Goal: Task Accomplishment & Management: Manage account settings

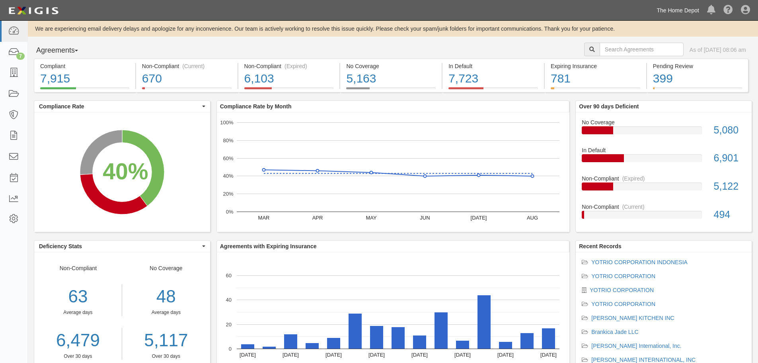
click at [684, 5] on link "The Home Depot" at bounding box center [678, 10] width 51 height 16
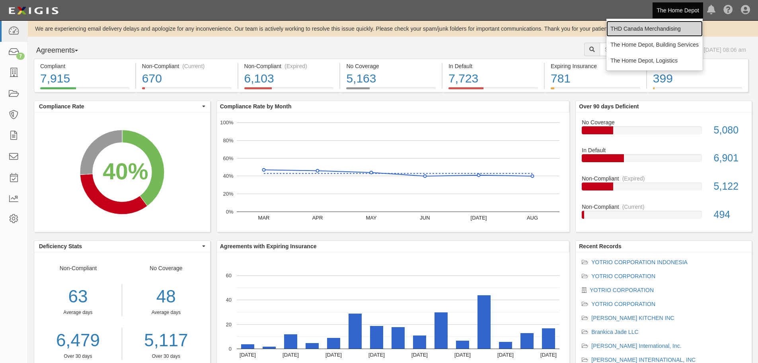
click at [668, 27] on link "THD Canada Merchandising" at bounding box center [654, 29] width 96 height 16
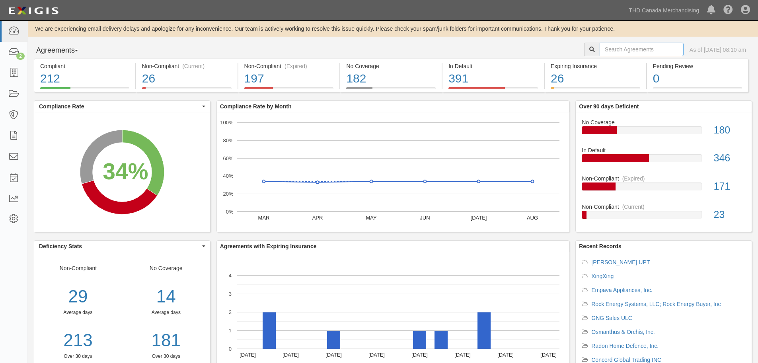
click at [602, 45] on input "text" at bounding box center [642, 50] width 84 height 14
type input "linon"
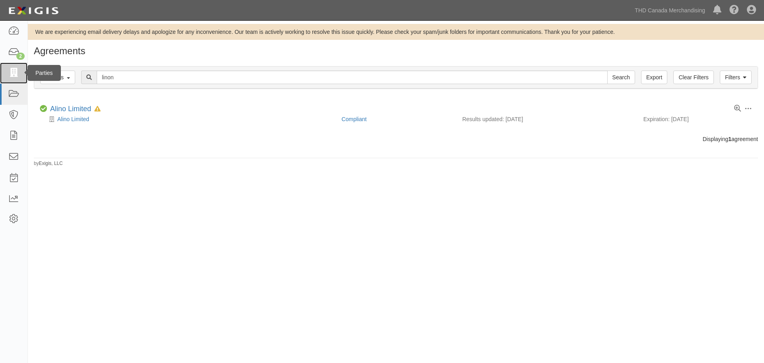
click at [10, 70] on icon at bounding box center [13, 72] width 11 height 9
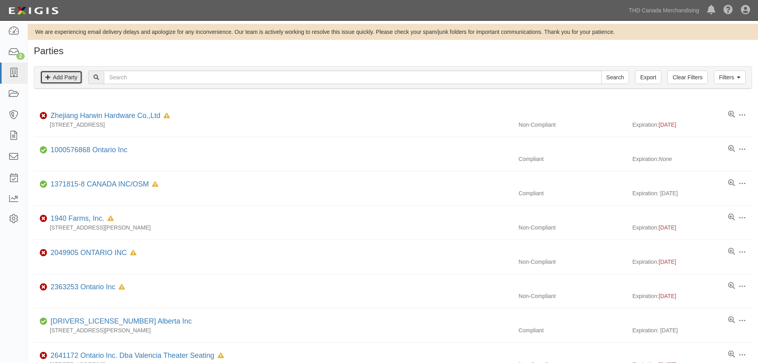
click at [62, 75] on link "Add Party" at bounding box center [61, 77] width 42 height 14
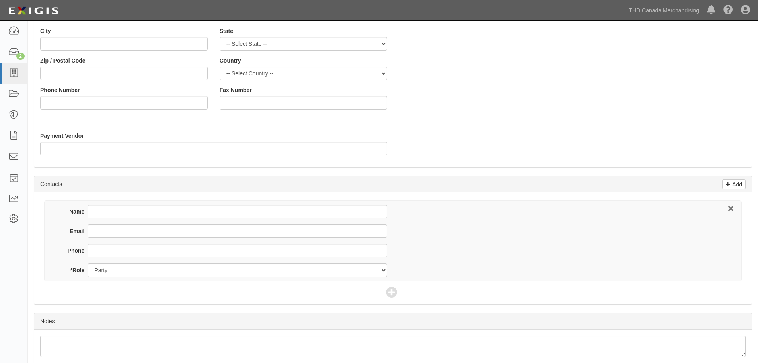
scroll to position [159, 0]
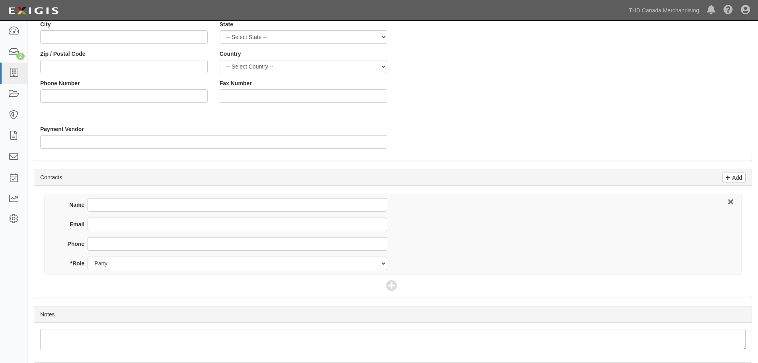
type input "Linon Home Decor"
click at [115, 205] on input "Name" at bounding box center [237, 205] width 299 height 14
type input "Kristina Weymann"
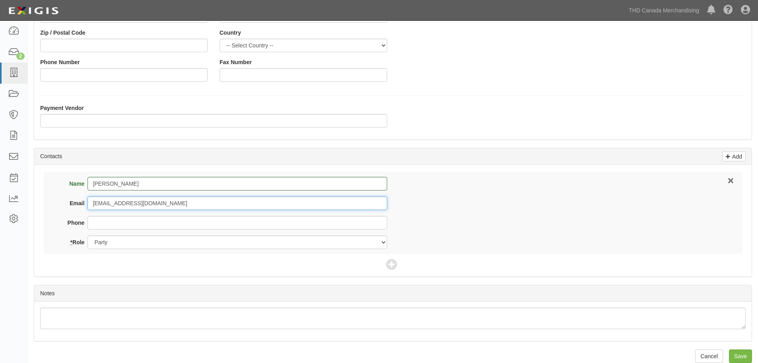
scroll to position [192, 0]
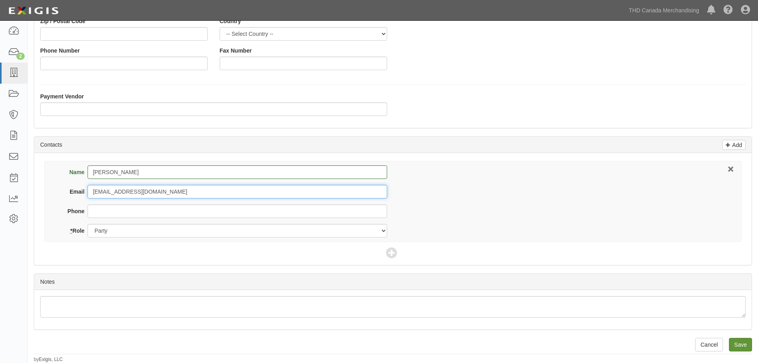
type input "kweymann@linon.com"
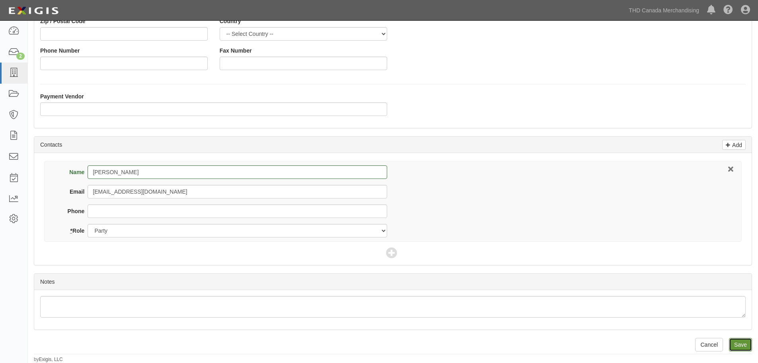
click at [750, 347] on input "Save" at bounding box center [740, 344] width 23 height 14
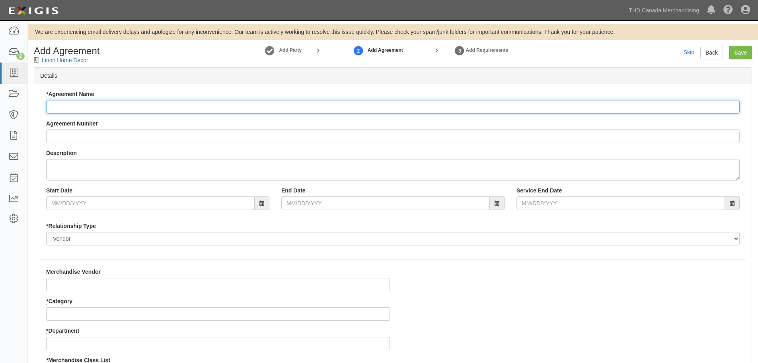
click at [89, 105] on input "* Agreement Name" at bounding box center [393, 107] width 694 height 14
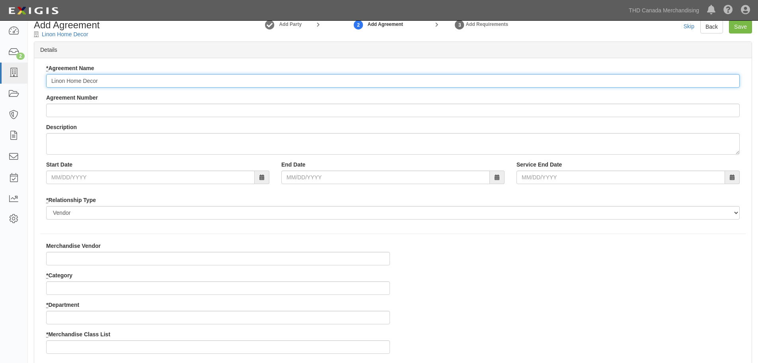
scroll to position [40, 0]
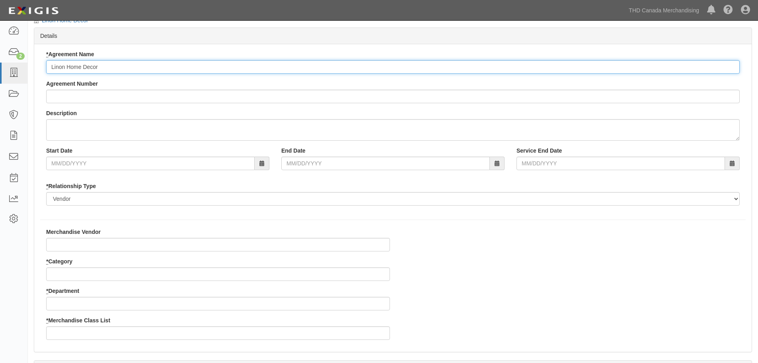
type input "Linon Home Decor"
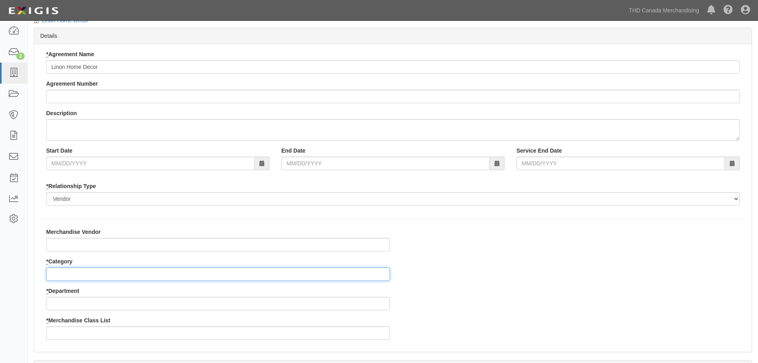
click at [87, 273] on input "* Category" at bounding box center [218, 274] width 344 height 14
type input "2"
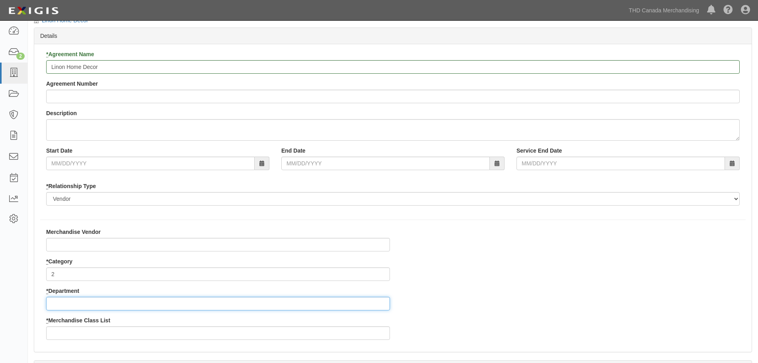
click at [68, 305] on input "* Department" at bounding box center [218, 303] width 344 height 14
type input "59"
click at [76, 335] on input "* Merchandise Class List" at bounding box center [218, 333] width 344 height 14
type input "6"
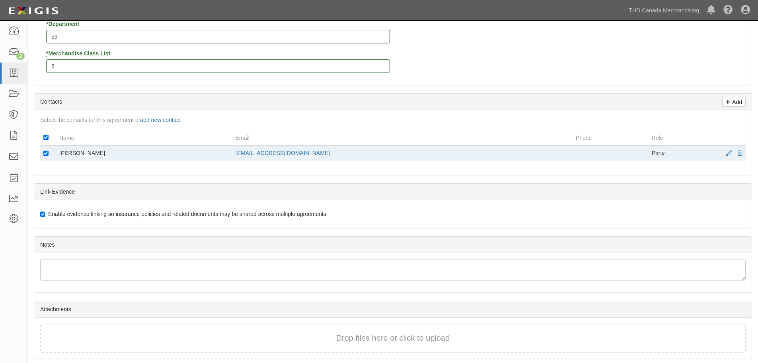
scroll to position [335, 0]
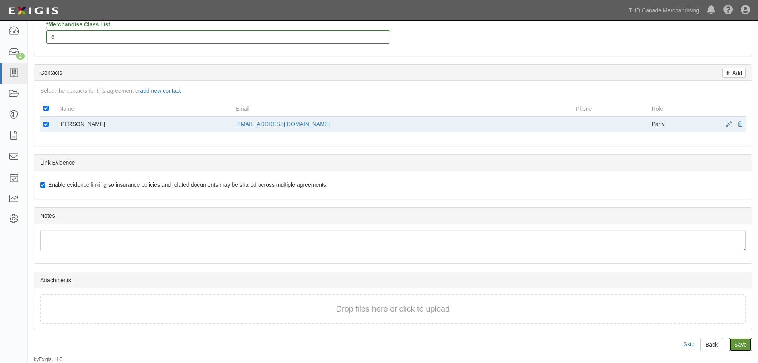
click at [743, 345] on input "Save" at bounding box center [740, 344] width 23 height 14
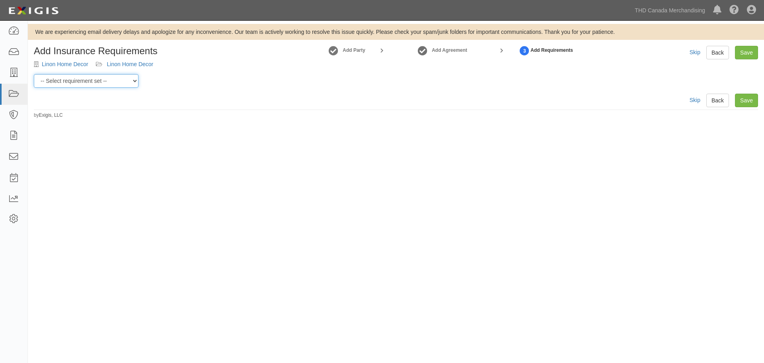
click at [134, 84] on select "-- Select requirement set -- $20M GL (Canadian Supplier) $20M GL (Non-Canadian …" at bounding box center [86, 81] width 105 height 14
select select "31587"
click at [34, 74] on select "-- Select requirement set -- $20M GL (Canadian Supplier) $20M GL (Non-Canadian …" at bounding box center [86, 81] width 105 height 14
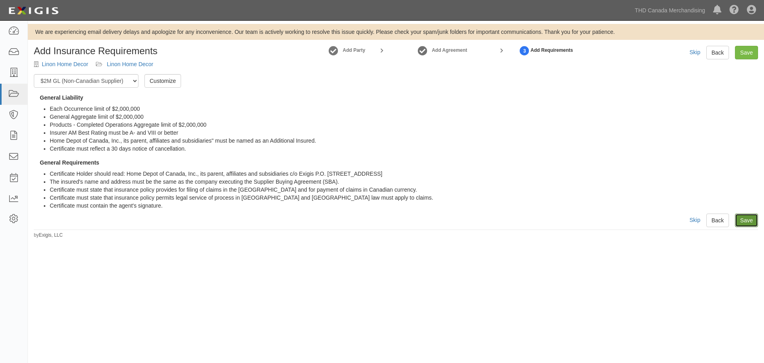
click at [752, 226] on link "Save" at bounding box center [746, 220] width 23 height 14
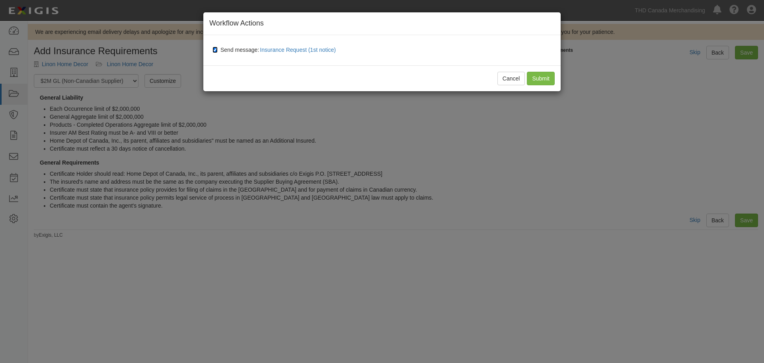
click at [217, 48] on input "Send message: Insurance Request (1st notice)" at bounding box center [214, 50] width 5 height 6
checkbox input "false"
click at [545, 81] on input "Submit" at bounding box center [541, 79] width 28 height 14
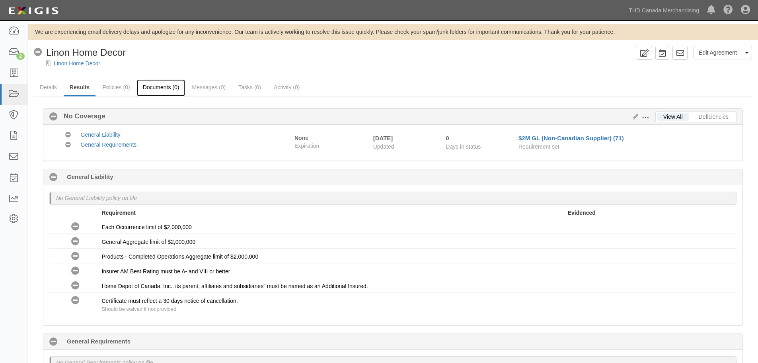
click at [168, 88] on link "Documents (0)" at bounding box center [161, 87] width 49 height 17
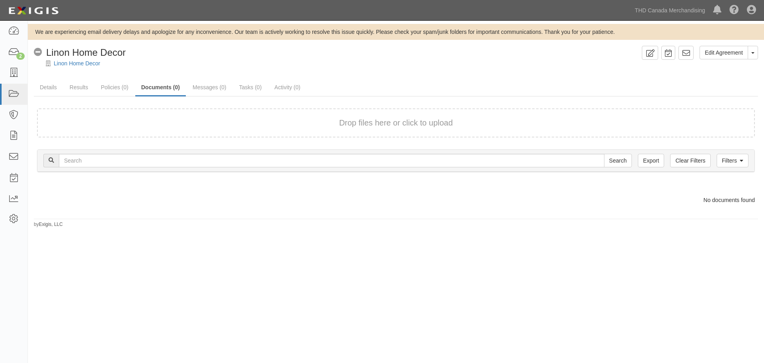
click at [395, 121] on button "Drop files here or click to upload" at bounding box center [396, 123] width 114 height 12
click at [661, 8] on link "THD Canada Merchandising" at bounding box center [670, 10] width 78 height 16
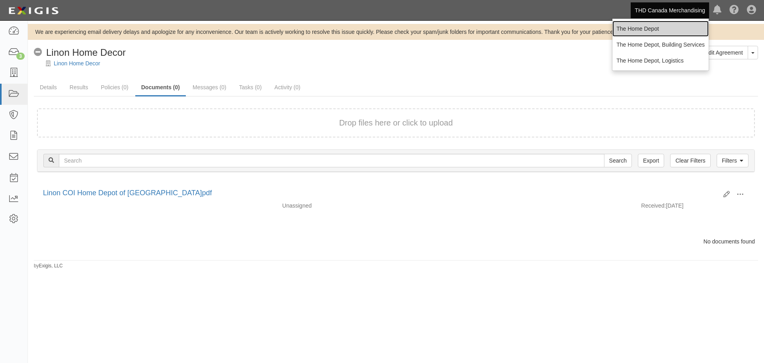
click at [651, 27] on link "The Home Depot" at bounding box center [660, 29] width 96 height 16
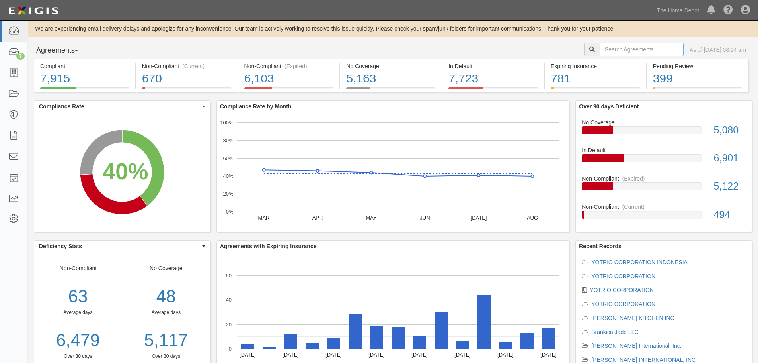
click at [631, 51] on input "text" at bounding box center [642, 50] width 84 height 14
type input "art of design"
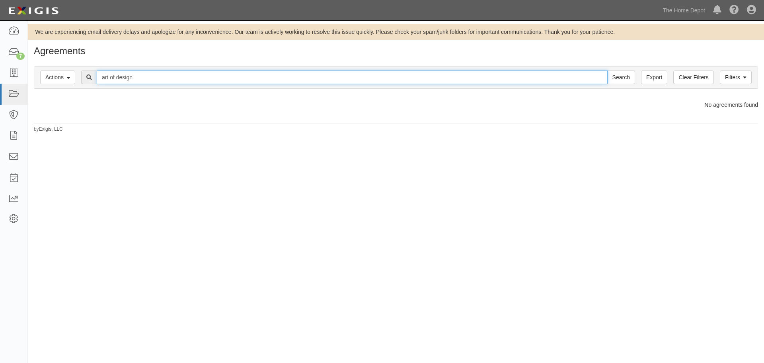
drag, startPoint x: 138, startPoint y: 77, endPoint x: 117, endPoint y: 79, distance: 21.2
click at [117, 79] on input "art of design" at bounding box center [352, 77] width 511 height 14
type input "art of living"
click at [607, 70] on input "Search" at bounding box center [621, 77] width 28 height 14
drag, startPoint x: 146, startPoint y: 79, endPoint x: 69, endPoint y: 81, distance: 76.8
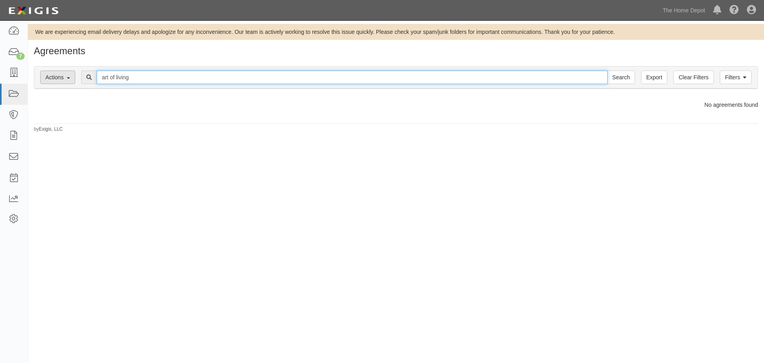
click at [69, 81] on div "Filters Actions Edit Tags Run Workflows Send Messages Clear Filters Export art …" at bounding box center [395, 77] width 723 height 22
type input "karat"
click at [607, 70] on input "Search" at bounding box center [621, 77] width 28 height 14
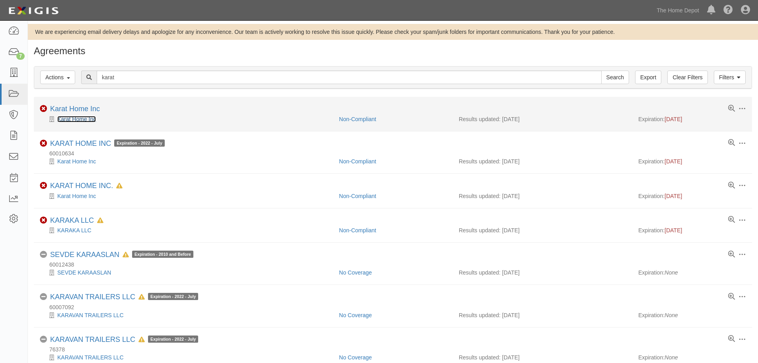
click at [77, 117] on link "Karat Home Inc" at bounding box center [76, 119] width 39 height 6
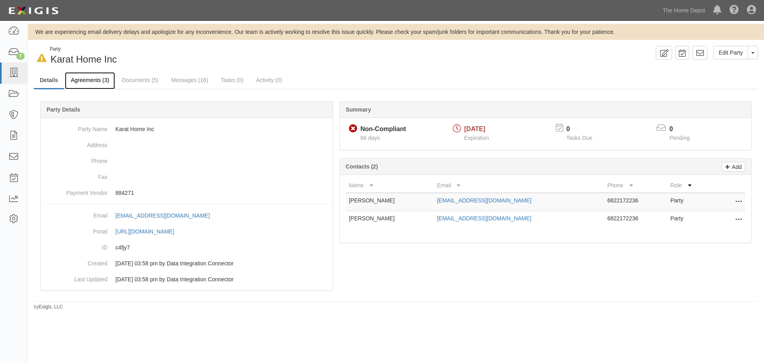
click at [101, 77] on link "Agreements (3)" at bounding box center [90, 80] width 50 height 17
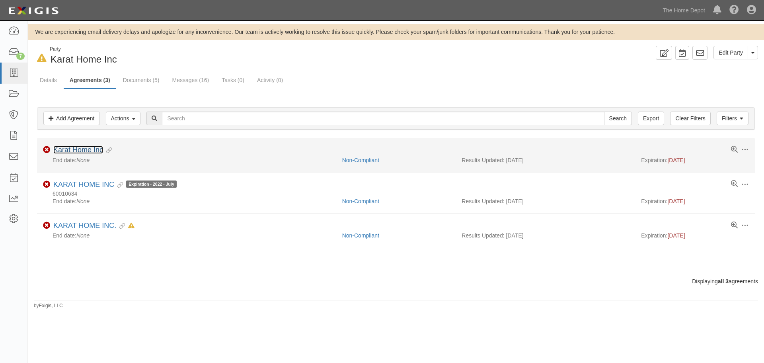
click at [84, 148] on link "Karat Home Inc" at bounding box center [78, 150] width 50 height 8
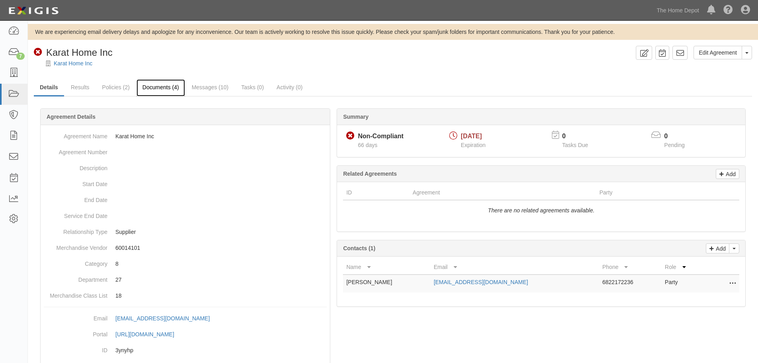
click at [164, 88] on link "Documents (4)" at bounding box center [160, 87] width 49 height 17
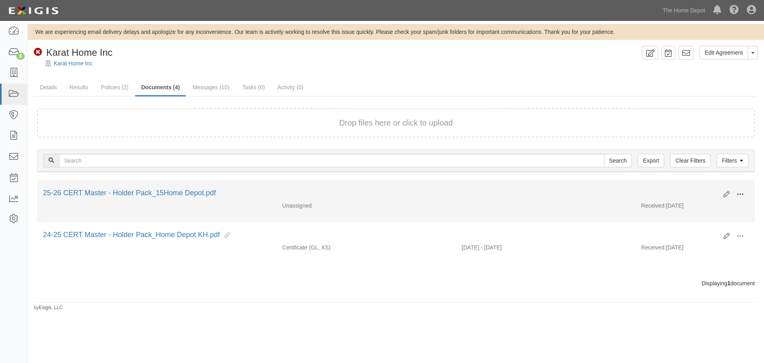
click at [740, 192] on span at bounding box center [740, 194] width 7 height 7
click at [699, 191] on link "Edit" at bounding box center [701, 191] width 63 height 14
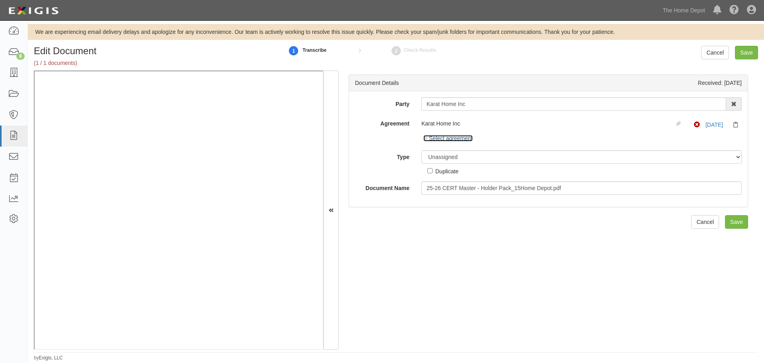
click at [425, 138] on icon at bounding box center [426, 139] width 6 height 4
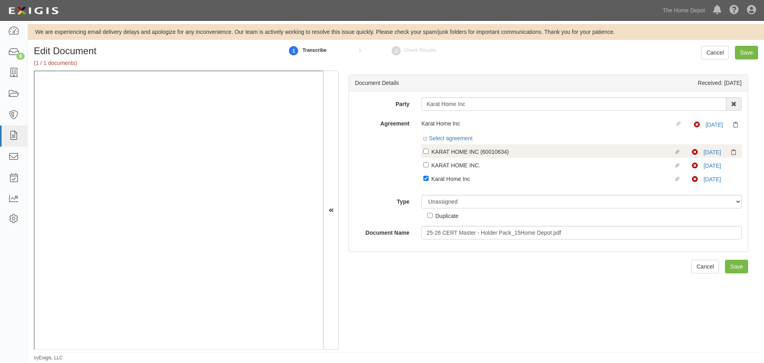
click at [425, 154] on label "Linked agreement KARAT HOME INC (60010634) Linked agreement" at bounding box center [557, 152] width 269 height 11
click at [425, 154] on input "Linked agreement KARAT HOME INC (60010634) Linked agreement" at bounding box center [425, 150] width 5 height 5
checkbox input "true"
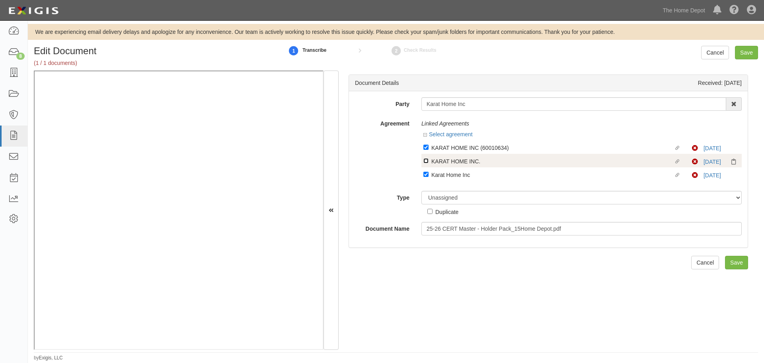
click at [425, 160] on div "Linked agreement KARAT HOME INC (60010634) Linked agreement Non-Compliant 6/29/…" at bounding box center [581, 160] width 320 height 41
click at [426, 150] on input "Linked agreement KARAT HOME INC. Linked agreement" at bounding box center [425, 146] width 5 height 5
checkbox input "true"
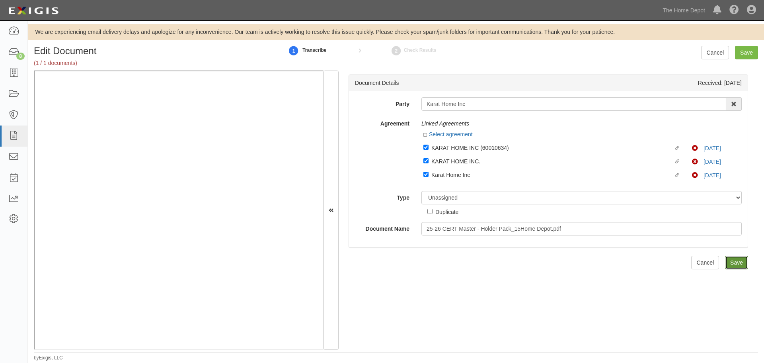
click at [730, 259] on input "Save" at bounding box center [736, 262] width 23 height 14
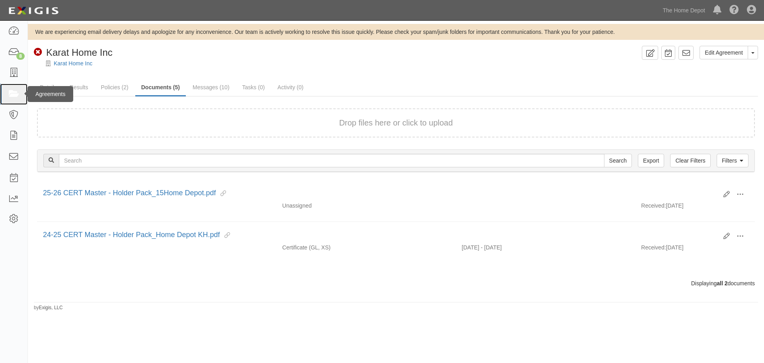
click at [16, 93] on icon at bounding box center [13, 94] width 11 height 9
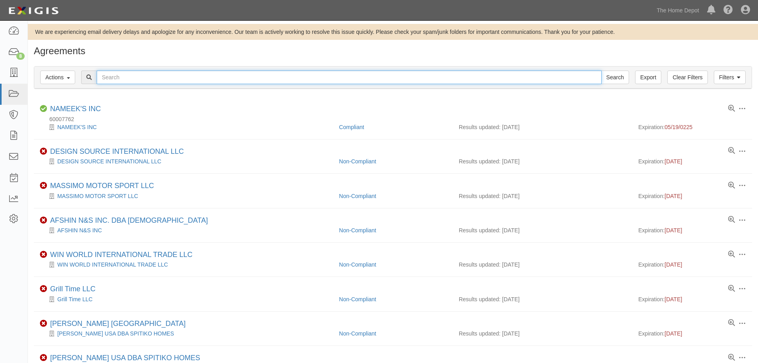
click at [168, 80] on input "text" at bounding box center [349, 77] width 505 height 14
type input "security lock"
click at [168, 77] on input "security lock" at bounding box center [349, 77] width 505 height 14
click at [601, 70] on input "Search" at bounding box center [615, 77] width 28 height 14
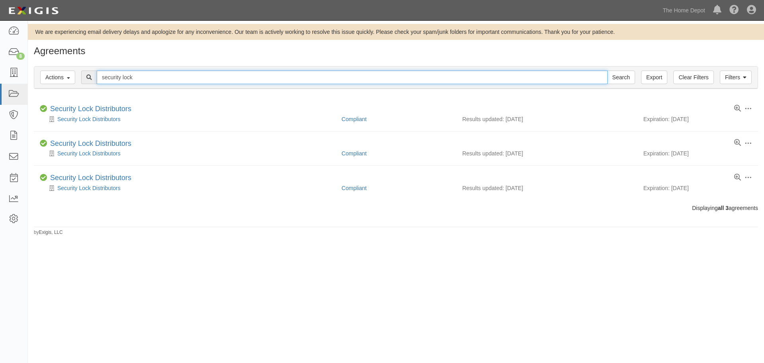
drag, startPoint x: 142, startPoint y: 76, endPoint x: 79, endPoint y: 76, distance: 63.7
click at [79, 76] on div "security lock Search" at bounding box center [396, 77] width 712 height 14
type input "magic"
click at [607, 70] on input "Search" at bounding box center [621, 77] width 28 height 14
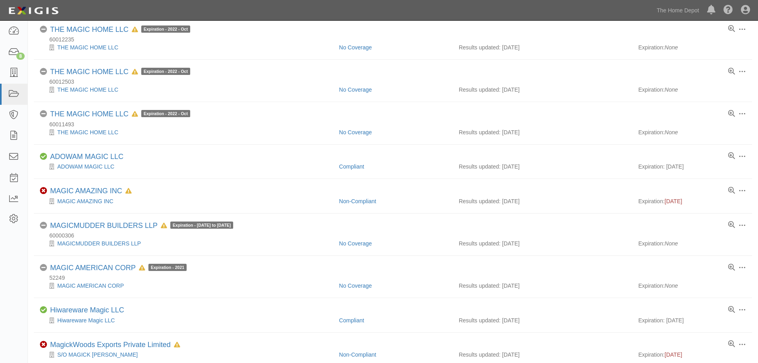
scroll to position [199, 0]
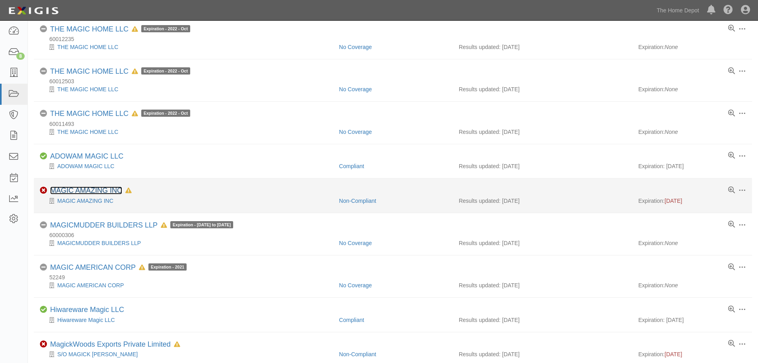
click at [93, 187] on link "MAGIC AMAZING INC" at bounding box center [86, 190] width 72 height 8
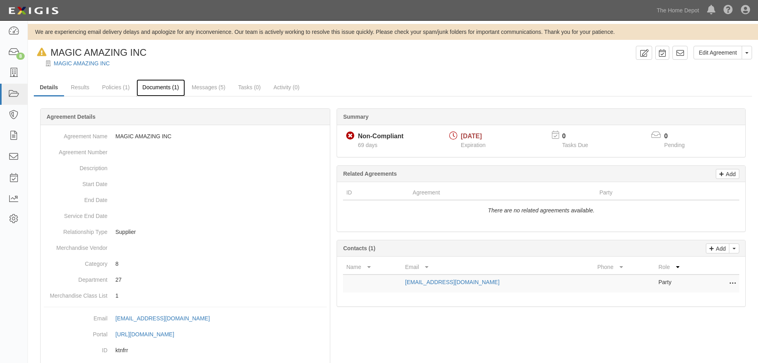
click at [160, 86] on link "Documents (1)" at bounding box center [160, 87] width 49 height 17
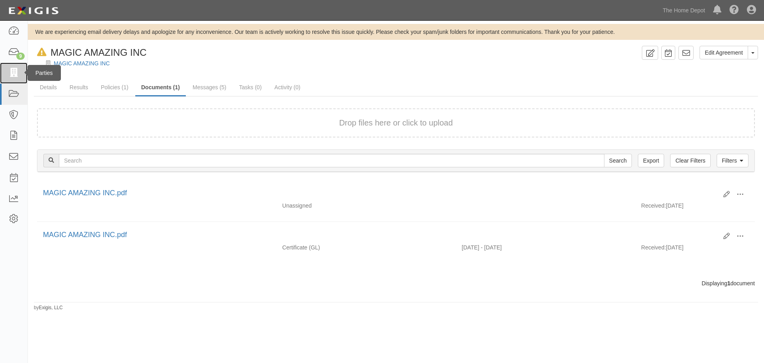
click at [11, 74] on icon at bounding box center [13, 72] width 11 height 9
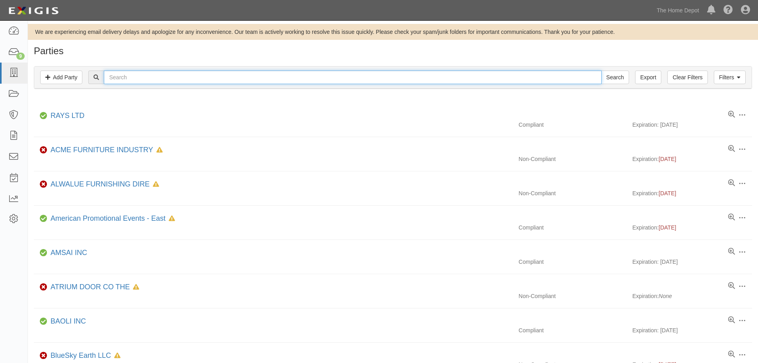
click at [202, 75] on input "text" at bounding box center [352, 77] width 497 height 14
type input "giraffe"
click at [601, 70] on input "Search" at bounding box center [615, 77] width 28 height 14
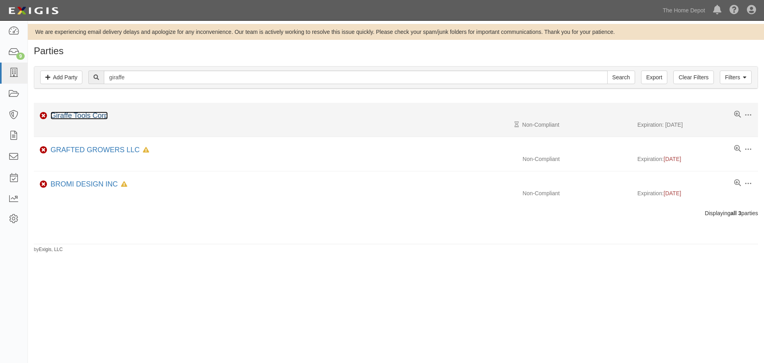
click at [90, 115] on link "Giraffe Tools Corp" at bounding box center [79, 115] width 57 height 8
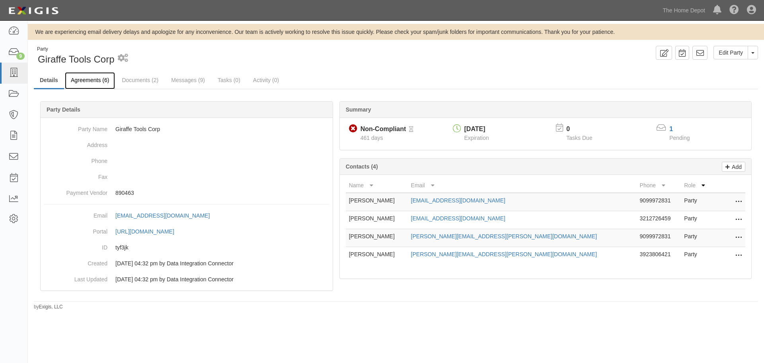
click at [95, 78] on link "Agreements (6)" at bounding box center [90, 80] width 50 height 17
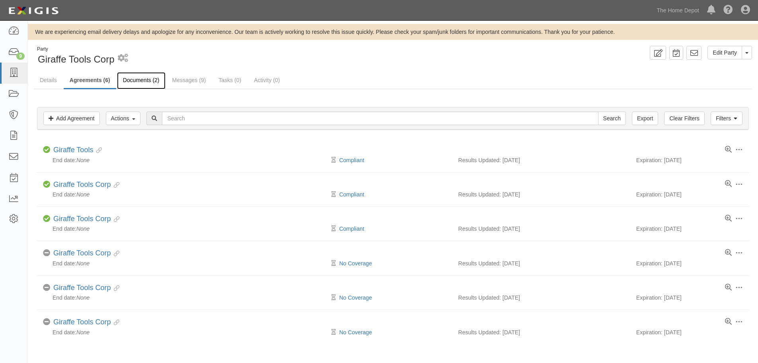
click at [150, 80] on link "Documents (2)" at bounding box center [141, 80] width 49 height 17
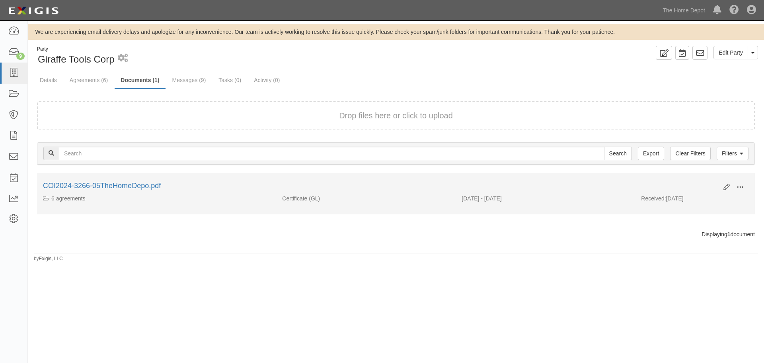
click at [740, 187] on span at bounding box center [740, 186] width 7 height 7
click at [706, 185] on link "Edit" at bounding box center [701, 184] width 63 height 14
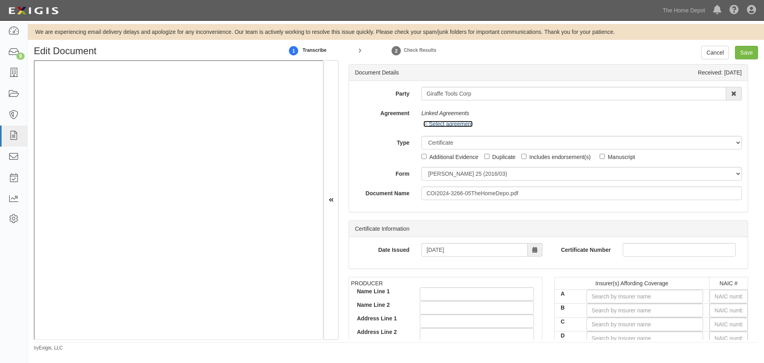
click at [425, 124] on icon at bounding box center [426, 125] width 6 height 4
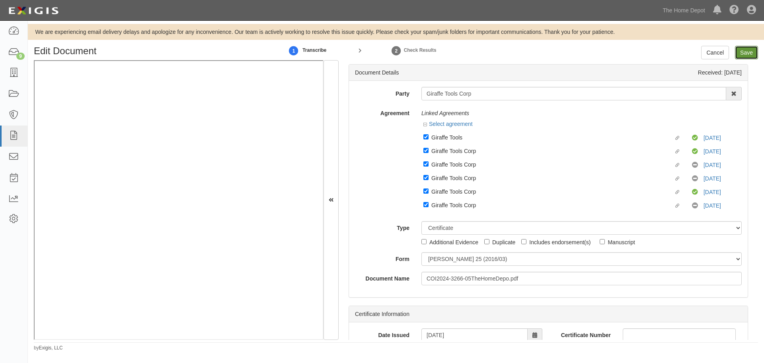
click at [750, 49] on input "Save" at bounding box center [746, 53] width 23 height 14
type input "8000000"
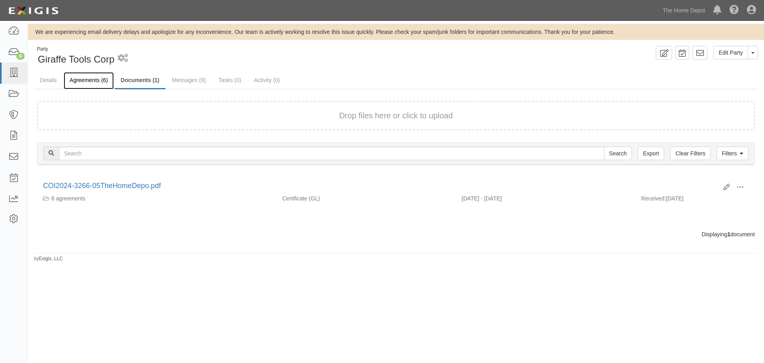
click at [103, 78] on link "Agreements (6)" at bounding box center [89, 80] width 50 height 17
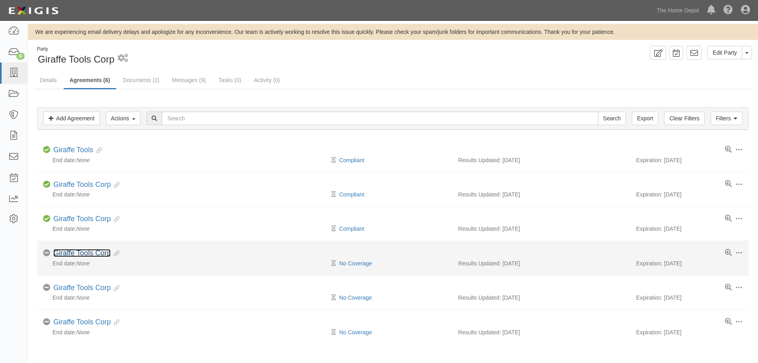
click at [82, 251] on link "Giraffe Tools Corp" at bounding box center [81, 253] width 57 height 8
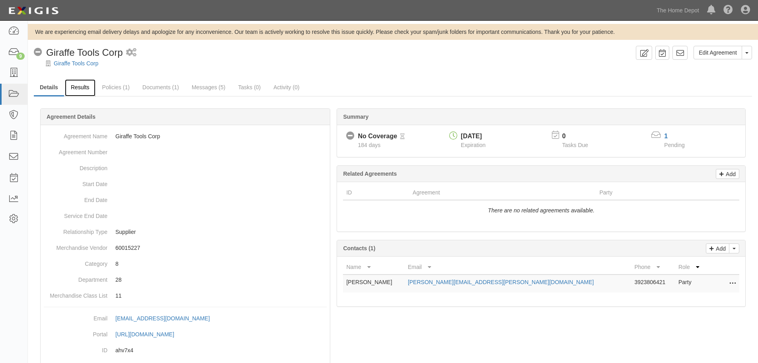
click at [83, 90] on link "Results" at bounding box center [80, 87] width 31 height 17
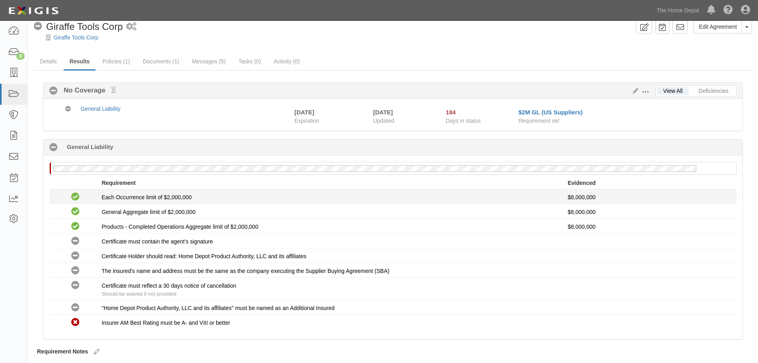
scroll to position [40, 0]
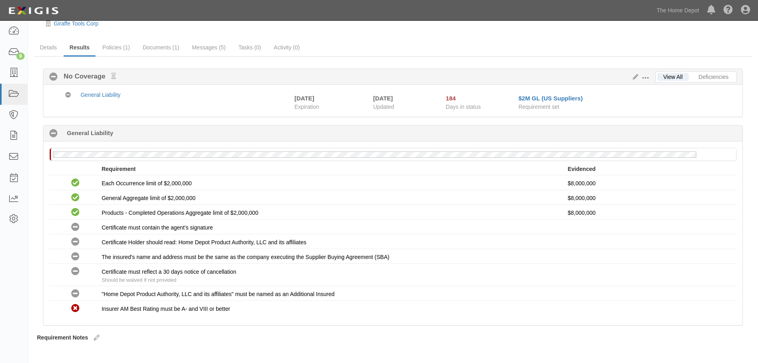
click at [637, 72] on div "No Coverage No Coverage" at bounding box center [392, 77] width 687 height 10
click at [635, 77] on icon at bounding box center [634, 77] width 9 height 6
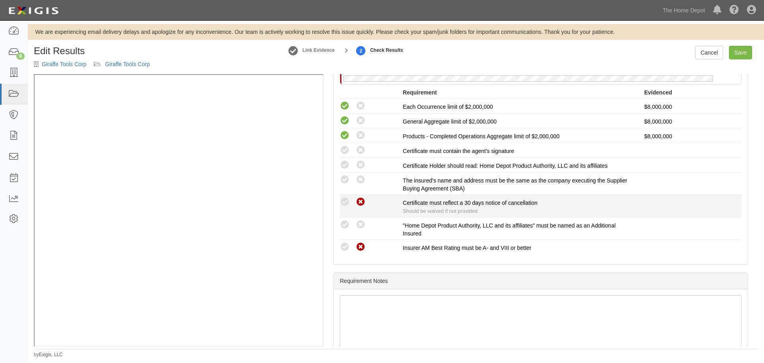
scroll to position [159, 0]
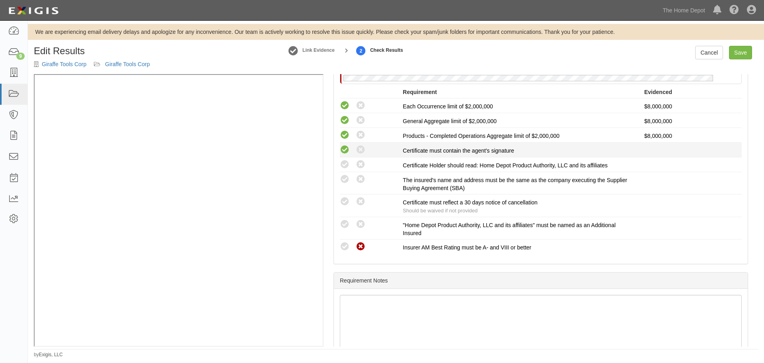
click at [346, 152] on icon at bounding box center [345, 150] width 10 height 10
radio input "true"
click at [345, 167] on icon at bounding box center [345, 165] width 10 height 10
radio input "true"
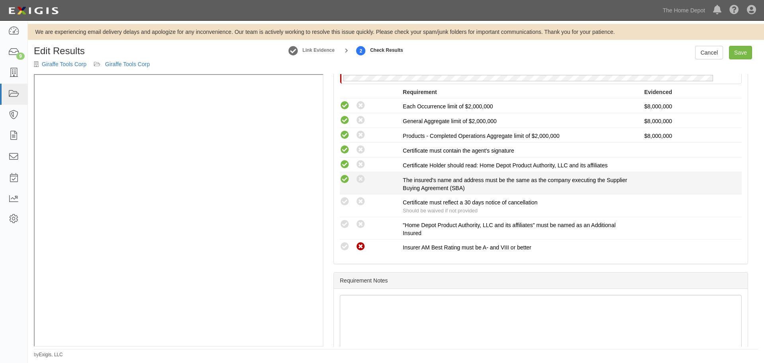
click at [345, 178] on icon at bounding box center [345, 179] width 10 height 10
radio input "true"
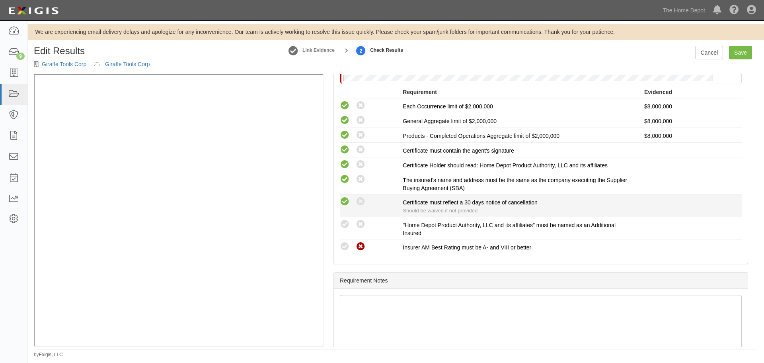
click at [345, 201] on icon at bounding box center [345, 202] width 10 height 10
radio input "true"
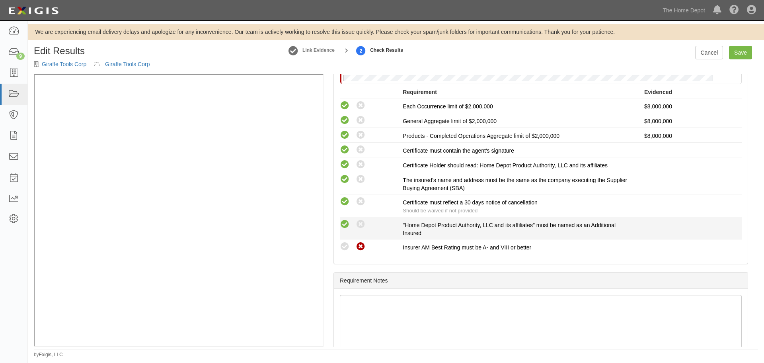
click at [347, 228] on icon at bounding box center [345, 224] width 10 height 10
radio input "true"
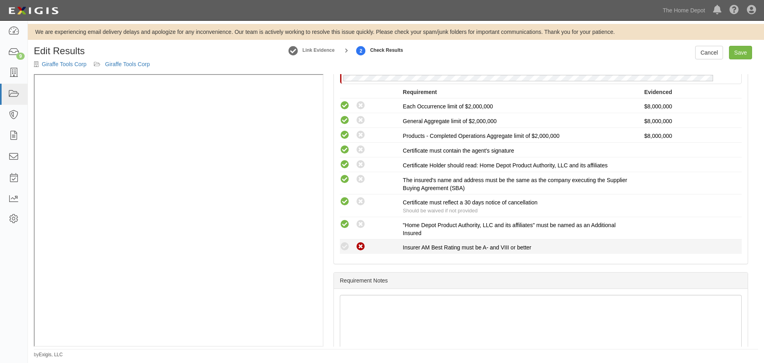
click at [347, 242] on icon at bounding box center [345, 247] width 10 height 10
click at [344, 249] on icon at bounding box center [345, 247] width 10 height 10
click at [359, 244] on icon at bounding box center [361, 247] width 10 height 10
click at [347, 246] on icon at bounding box center [345, 247] width 10 height 10
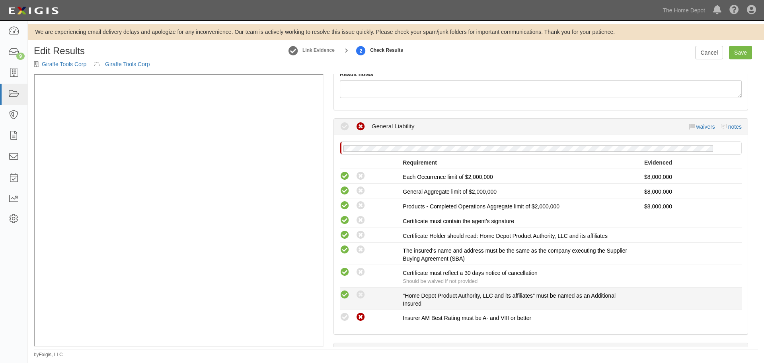
scroll to position [80, 0]
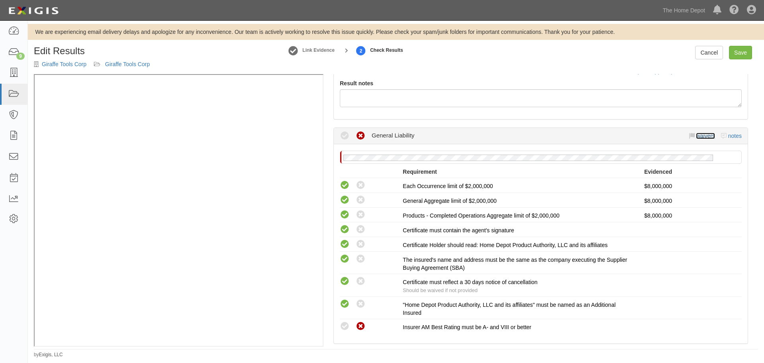
click at [704, 136] on link "waivers" at bounding box center [705, 136] width 19 height 6
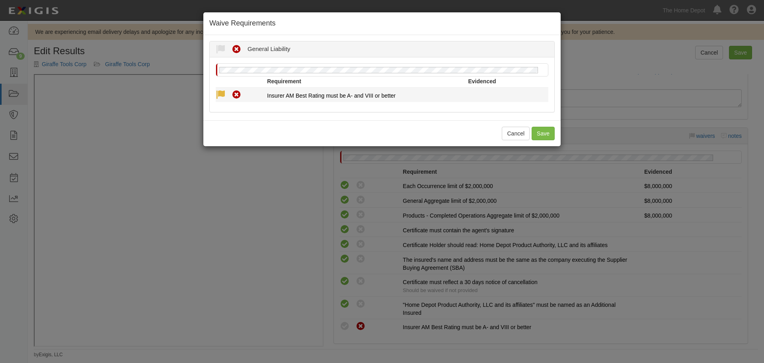
click at [222, 99] on icon at bounding box center [221, 95] width 10 height 10
radio input "true"
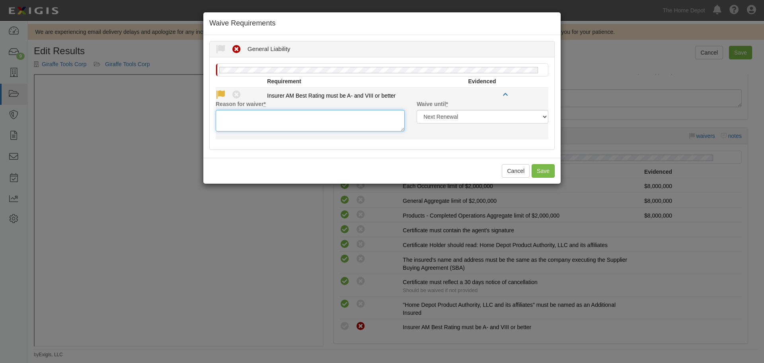
click at [317, 120] on textarea "Reason for waiver *" at bounding box center [310, 120] width 189 height 21
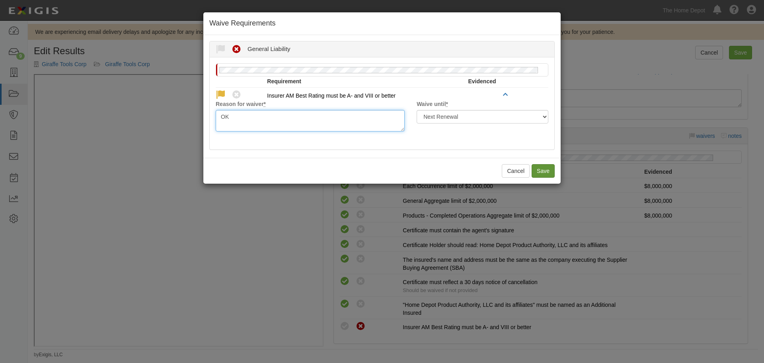
type textarea "OK"
click at [542, 164] on button "Save" at bounding box center [543, 171] width 23 height 14
radio input "true"
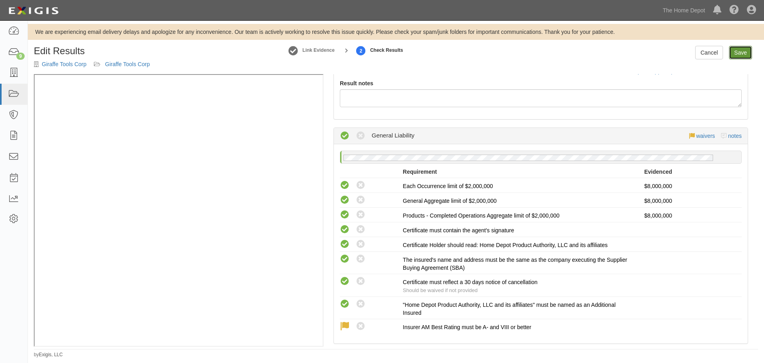
click at [742, 52] on link "Save" at bounding box center [740, 53] width 23 height 14
radio input "true"
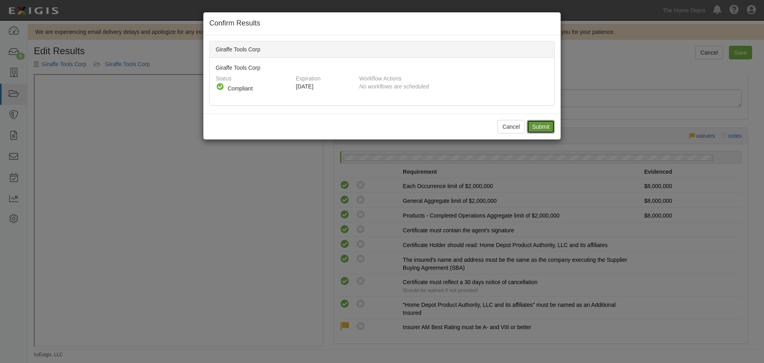
click at [548, 125] on input "Submit" at bounding box center [541, 127] width 28 height 14
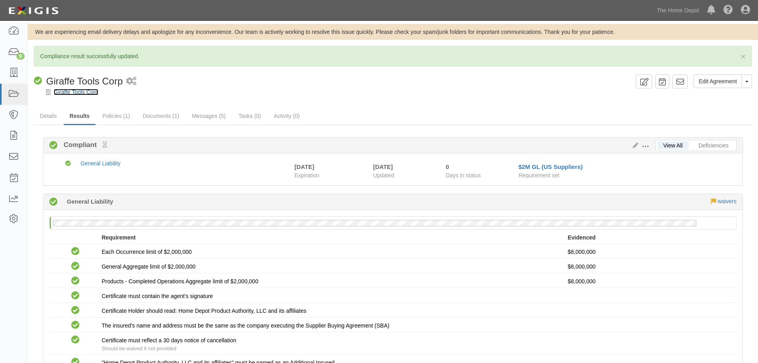
click at [92, 91] on link "Giraffe Tools Corp" at bounding box center [76, 92] width 45 height 6
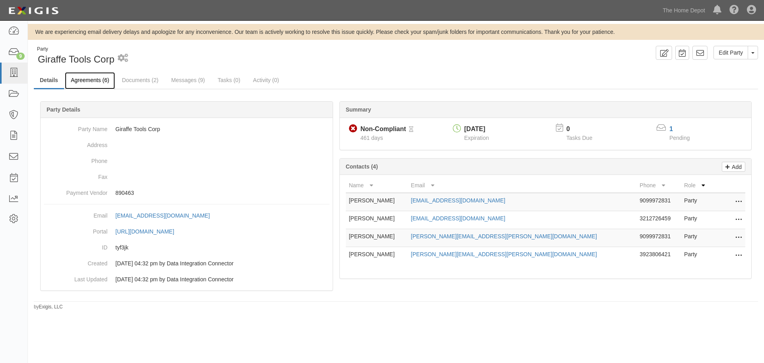
click at [94, 75] on link "Agreements (6)" at bounding box center [90, 80] width 50 height 17
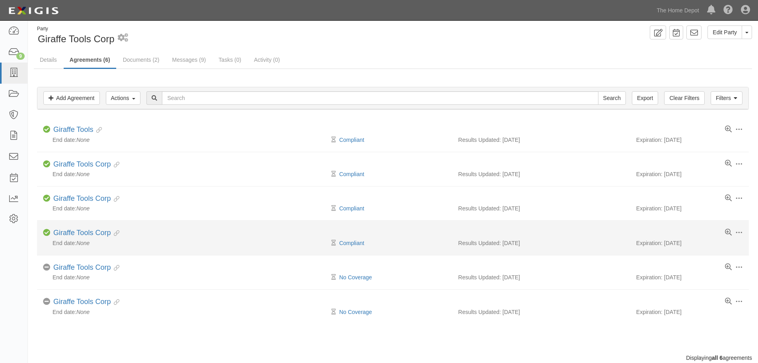
scroll to position [40, 0]
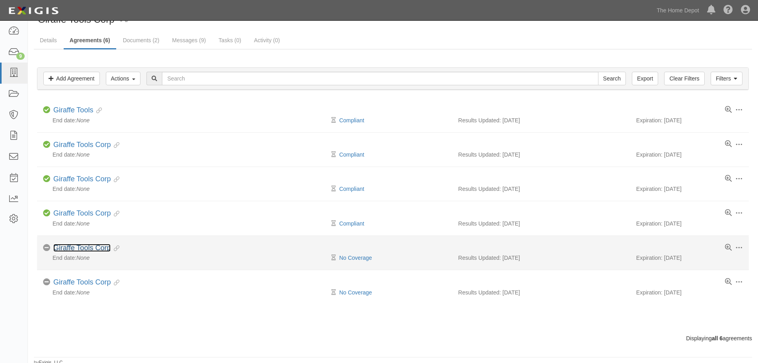
click at [86, 244] on link "Giraffe Tools Corp" at bounding box center [81, 248] width 57 height 8
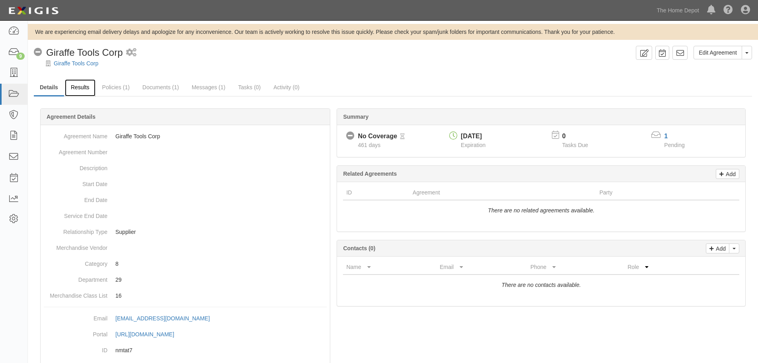
click at [90, 90] on link "Results" at bounding box center [80, 87] width 31 height 17
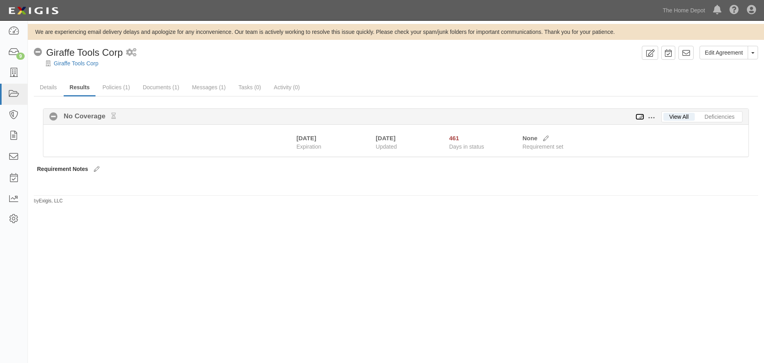
click at [641, 115] on icon at bounding box center [640, 117] width 9 height 6
click at [654, 118] on span at bounding box center [651, 117] width 7 height 7
click at [664, 115] on link "Edit Requirements" at bounding box center [688, 116] width 63 height 14
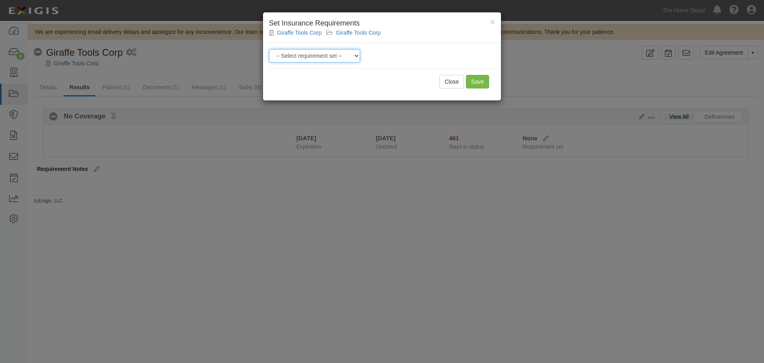
click at [344, 57] on select "-- Select requirement set -- $20M GL (Non-US Suppliers) $20M GL (US Suppliers) …" at bounding box center [314, 56] width 91 height 14
select select "3961"
click at [269, 49] on select "-- Select requirement set -- $20M GL (Non-US Suppliers) $20M GL (US Suppliers) …" at bounding box center [314, 56] width 91 height 14
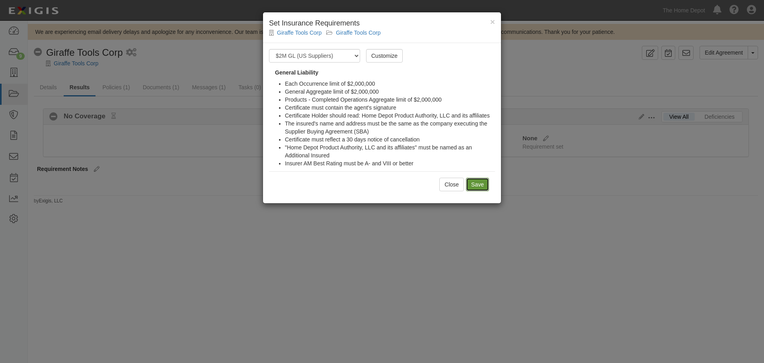
click at [482, 186] on link "Save" at bounding box center [477, 184] width 23 height 14
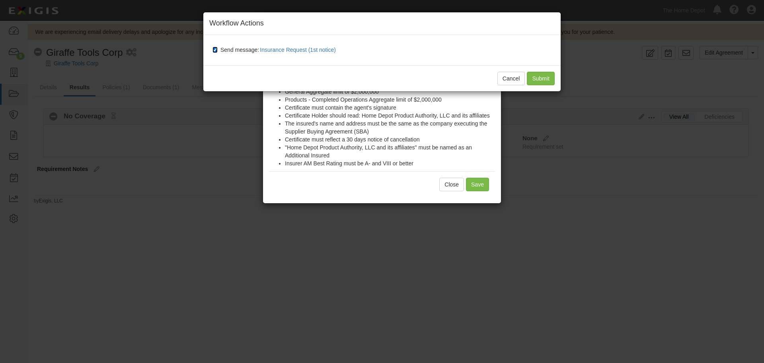
click at [217, 50] on input "Send message: Insurance Request (1st notice)" at bounding box center [214, 50] width 5 height 6
checkbox input "false"
click at [544, 76] on input "Submit" at bounding box center [541, 79] width 28 height 14
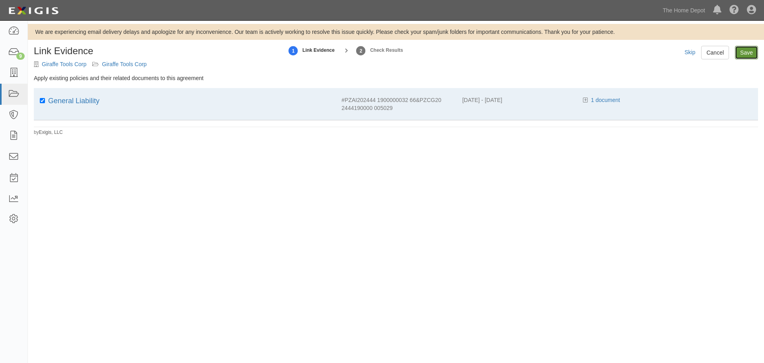
click at [746, 51] on input "Save" at bounding box center [746, 53] width 23 height 14
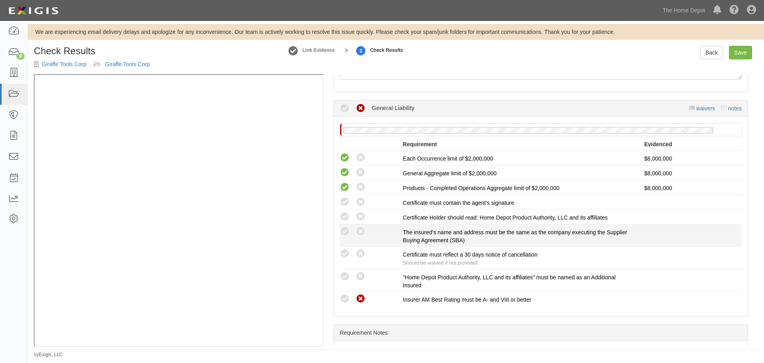
scroll to position [119, 0]
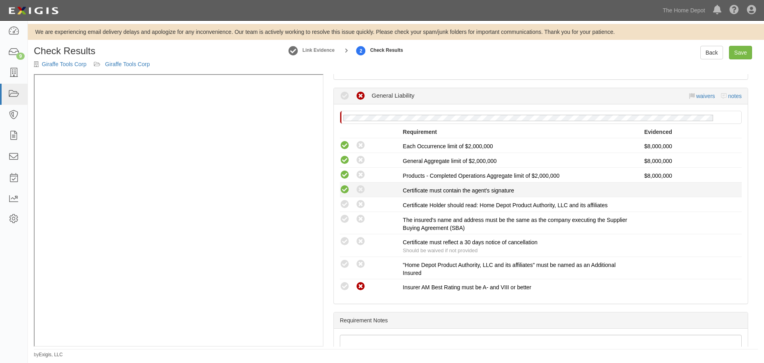
click at [347, 190] on icon at bounding box center [345, 190] width 10 height 10
radio input "true"
click at [347, 205] on icon at bounding box center [345, 204] width 10 height 10
radio input "true"
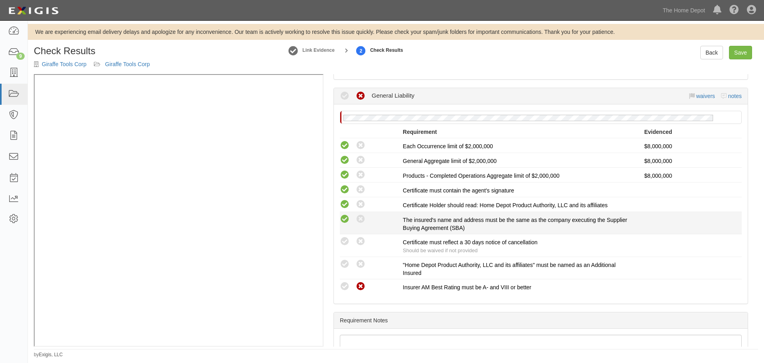
click at [347, 215] on icon at bounding box center [345, 219] width 10 height 10
radio input "true"
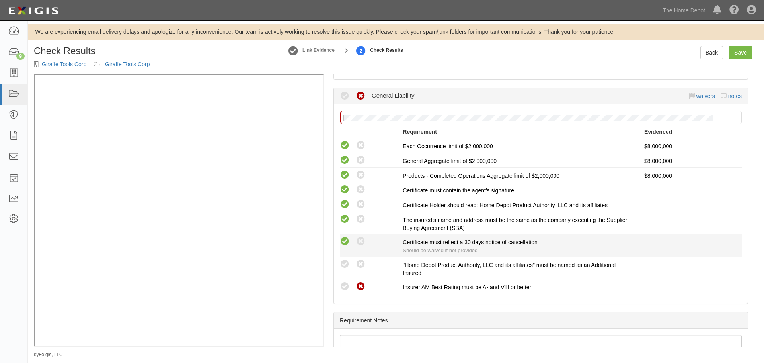
click at [344, 237] on icon at bounding box center [345, 241] width 10 height 10
radio input "true"
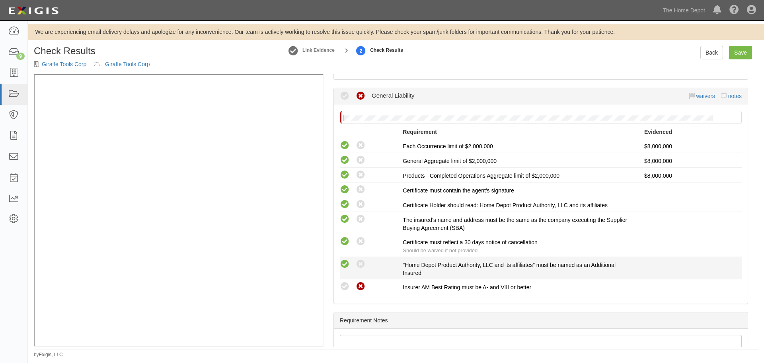
click at [346, 266] on icon at bounding box center [345, 264] width 10 height 10
radio input "true"
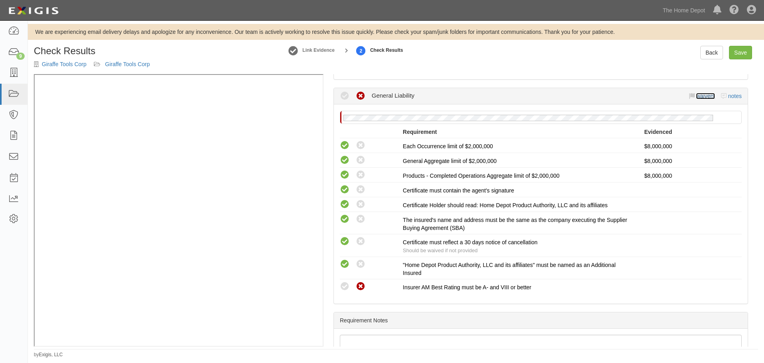
click at [696, 94] on link "waivers" at bounding box center [705, 96] width 19 height 6
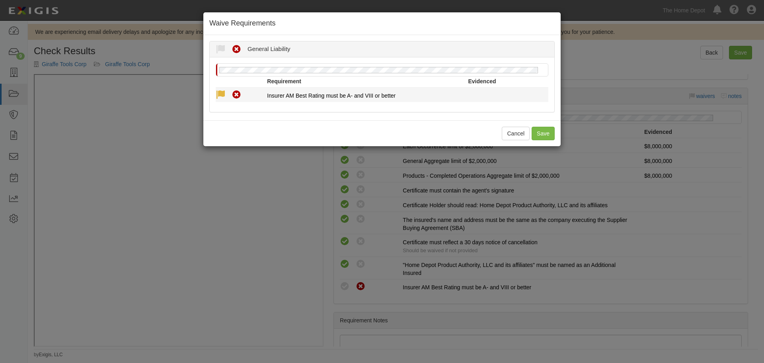
click at [224, 90] on icon at bounding box center [221, 95] width 10 height 10
radio input "true"
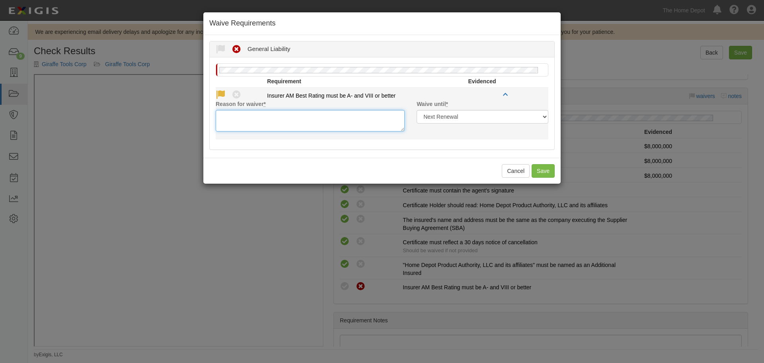
click at [317, 117] on textarea "Reason for waiver *" at bounding box center [310, 120] width 189 height 21
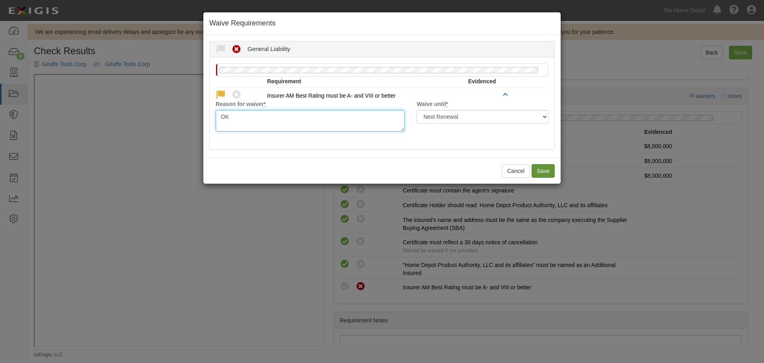
type textarea "OK"
click at [540, 168] on button "Save" at bounding box center [543, 171] width 23 height 14
radio input "true"
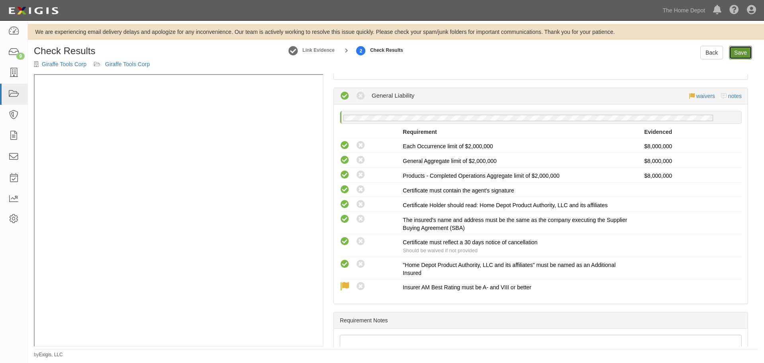
click at [743, 54] on link "Save" at bounding box center [740, 53] width 23 height 14
radio input "true"
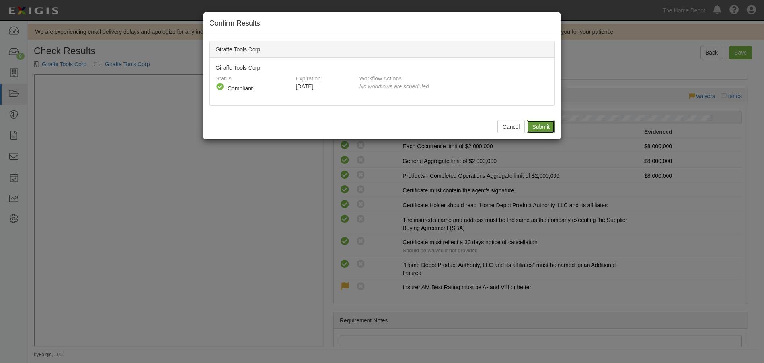
click at [536, 127] on input "Submit" at bounding box center [541, 127] width 28 height 14
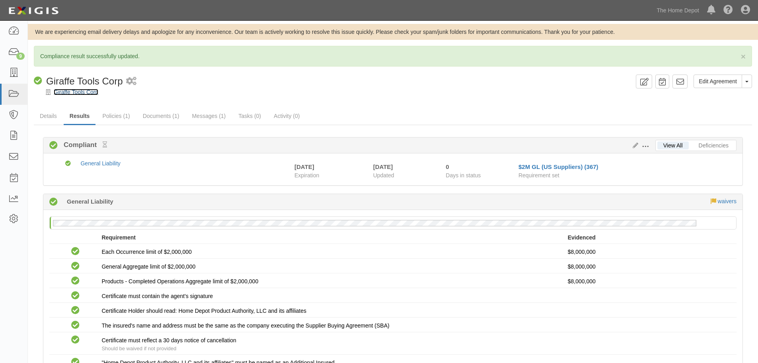
click at [93, 92] on link "Giraffe Tools Corp" at bounding box center [76, 92] width 45 height 6
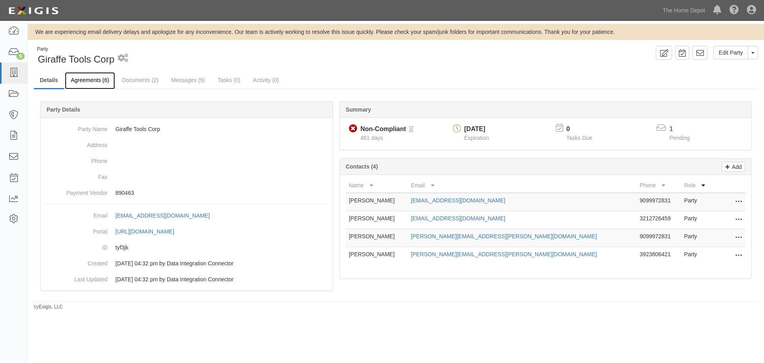
click at [102, 81] on link "Agreements (6)" at bounding box center [90, 80] width 50 height 17
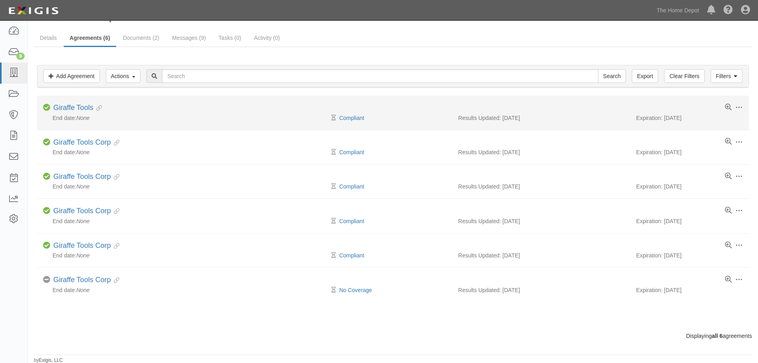
scroll to position [43, 0]
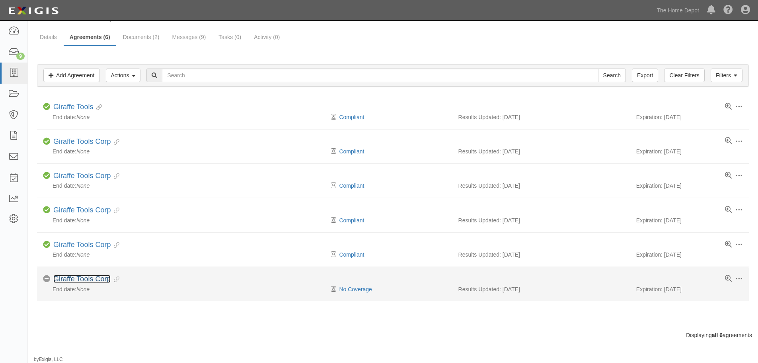
click at [73, 278] on link "Giraffe Tools Corp" at bounding box center [81, 279] width 57 height 8
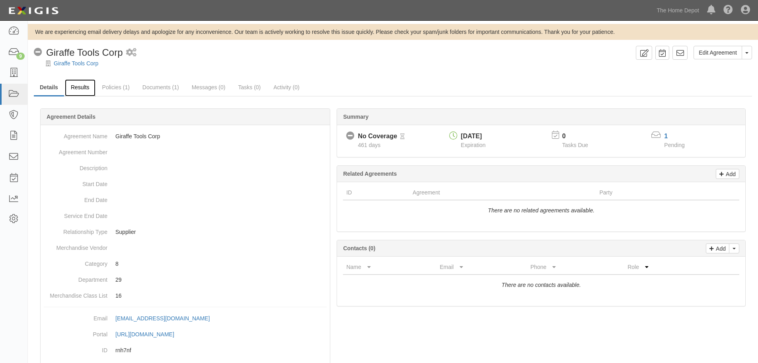
click at [84, 91] on link "Results" at bounding box center [80, 87] width 31 height 17
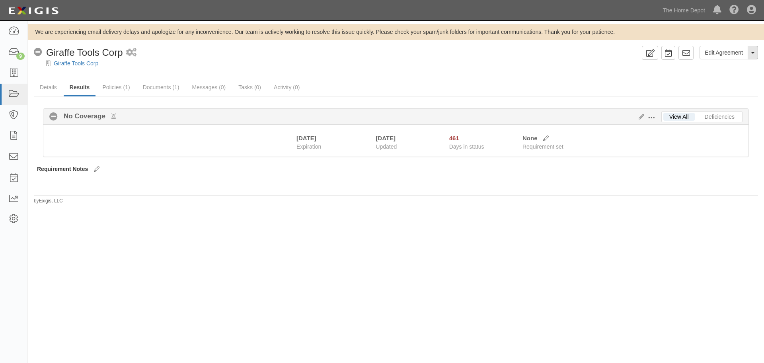
click at [755, 55] on button "Toggle Agreement Dropdown" at bounding box center [753, 53] width 10 height 14
click at [729, 77] on link "Archive Agreement" at bounding box center [726, 78] width 63 height 10
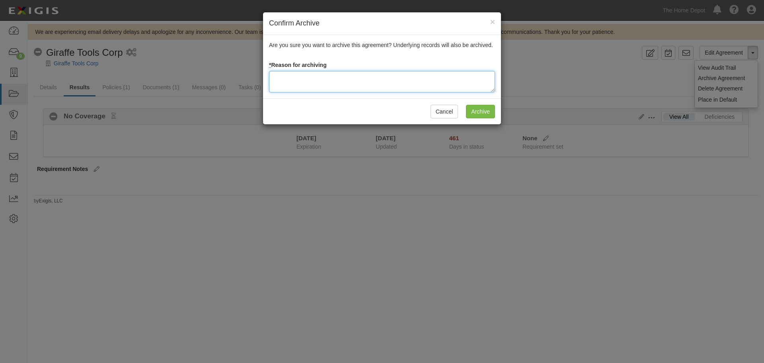
click at [376, 76] on textarea at bounding box center [382, 81] width 226 height 21
type textarea "No longer"
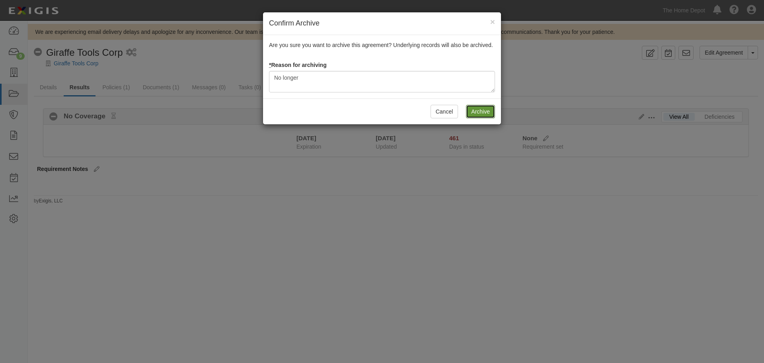
click at [484, 113] on input "Archive" at bounding box center [480, 112] width 29 height 14
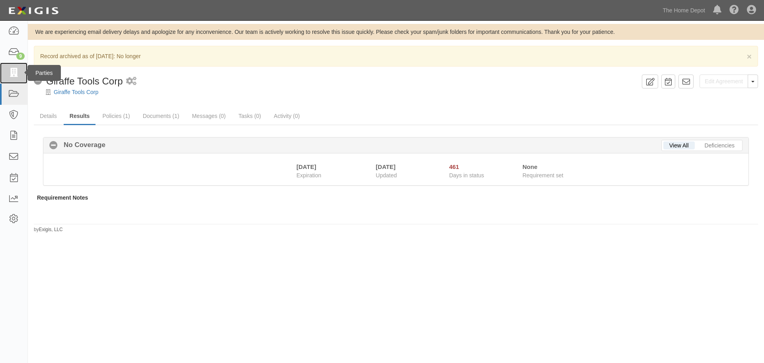
click at [18, 77] on icon at bounding box center [13, 72] width 11 height 9
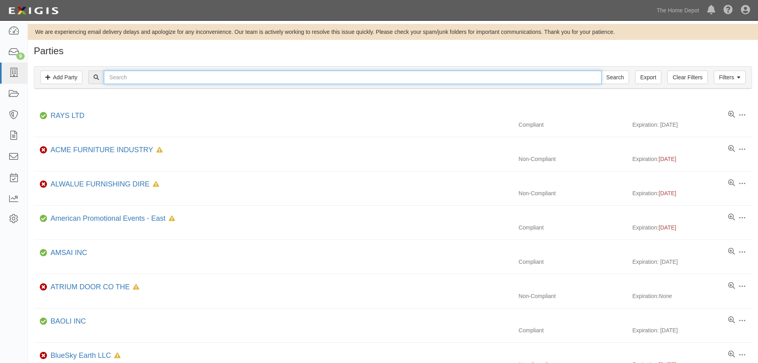
click at [124, 81] on input "text" at bounding box center [352, 77] width 497 height 14
click at [153, 76] on input "text" at bounding box center [352, 77] width 497 height 14
type input "[PERSON_NAME]"
click at [601, 70] on input "Search" at bounding box center [615, 77] width 28 height 14
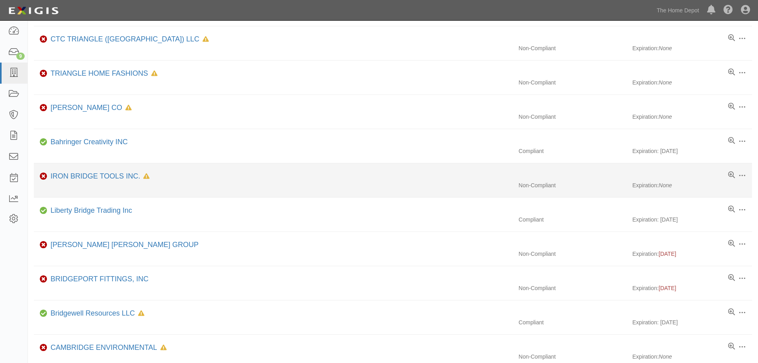
scroll to position [119, 0]
